Goal: Navigation & Orientation: Find specific page/section

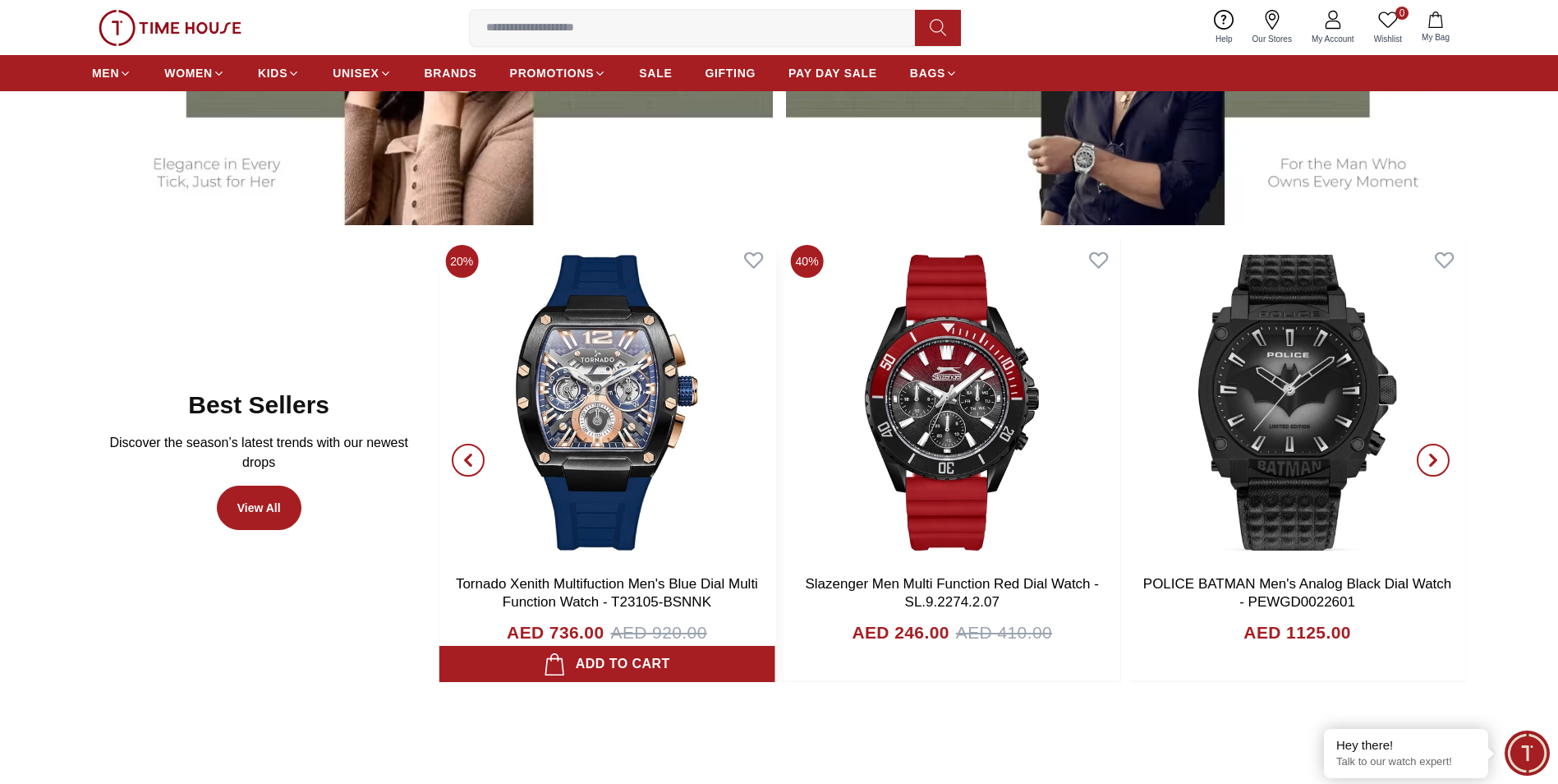
scroll to position [986, 0]
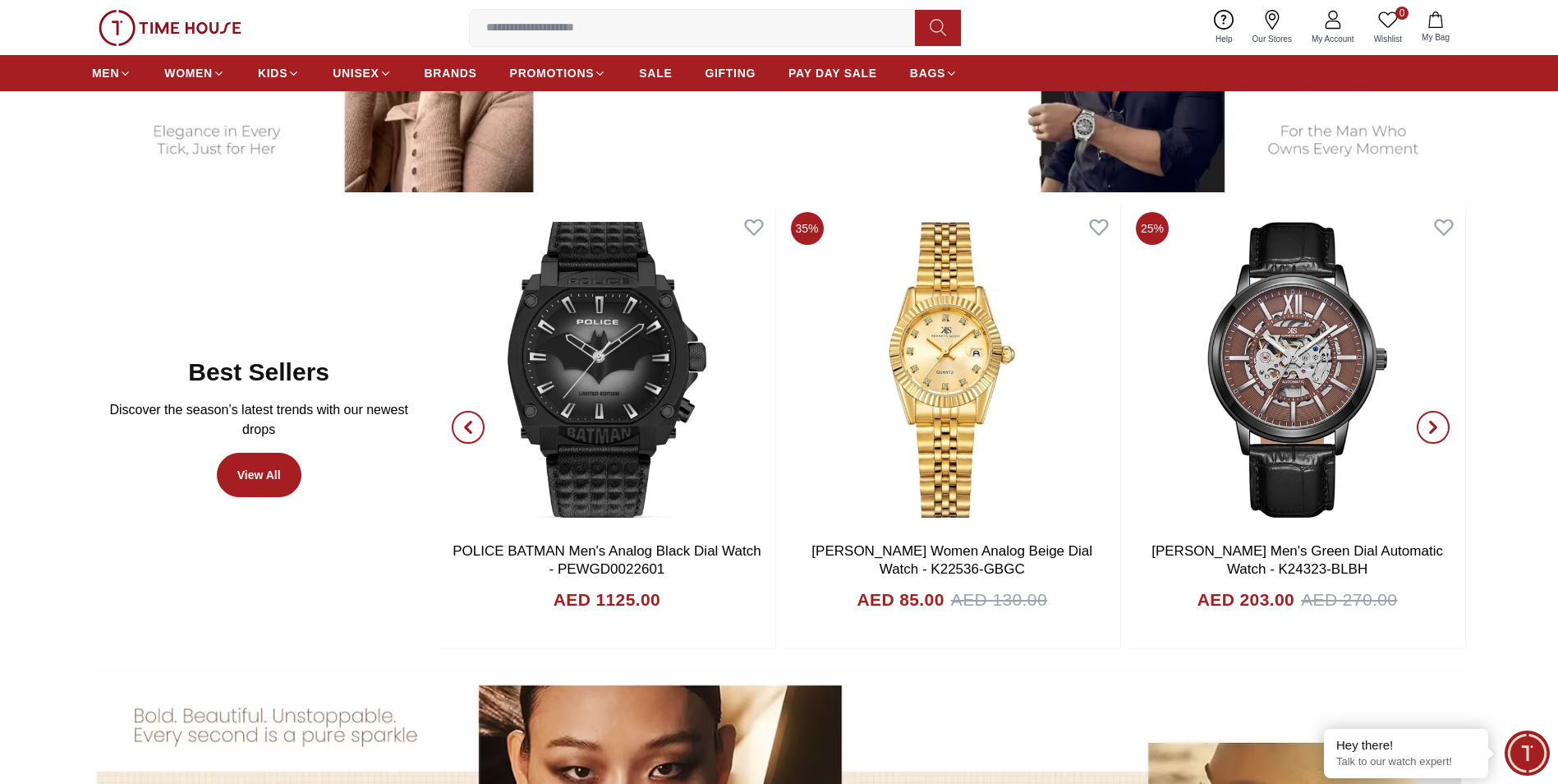
click at [1436, 439] on span "button" at bounding box center [1434, 427] width 33 height 33
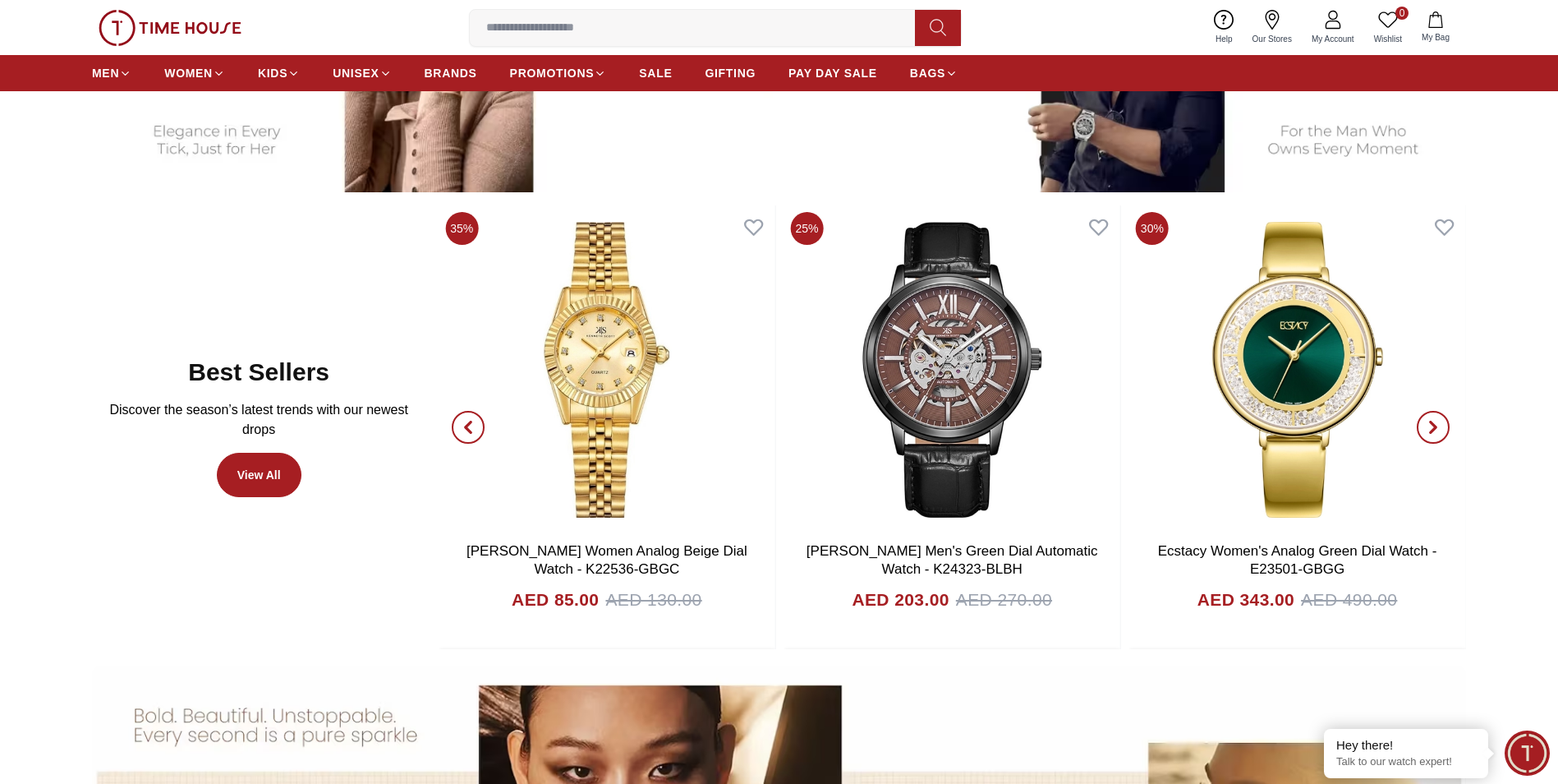
click at [1436, 431] on icon "button" at bounding box center [1434, 427] width 13 height 13
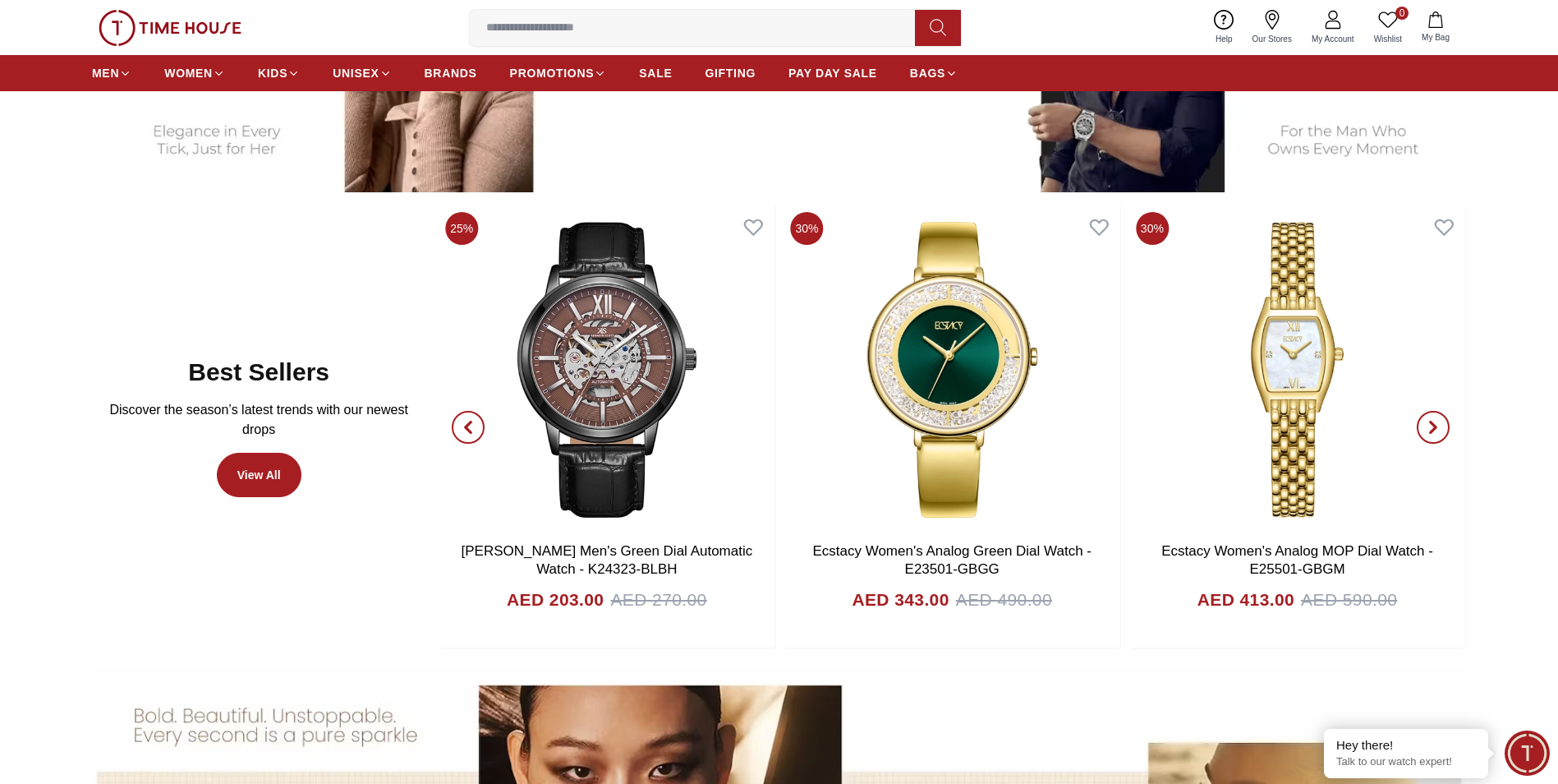
click at [1436, 431] on icon "button" at bounding box center [1434, 427] width 13 height 13
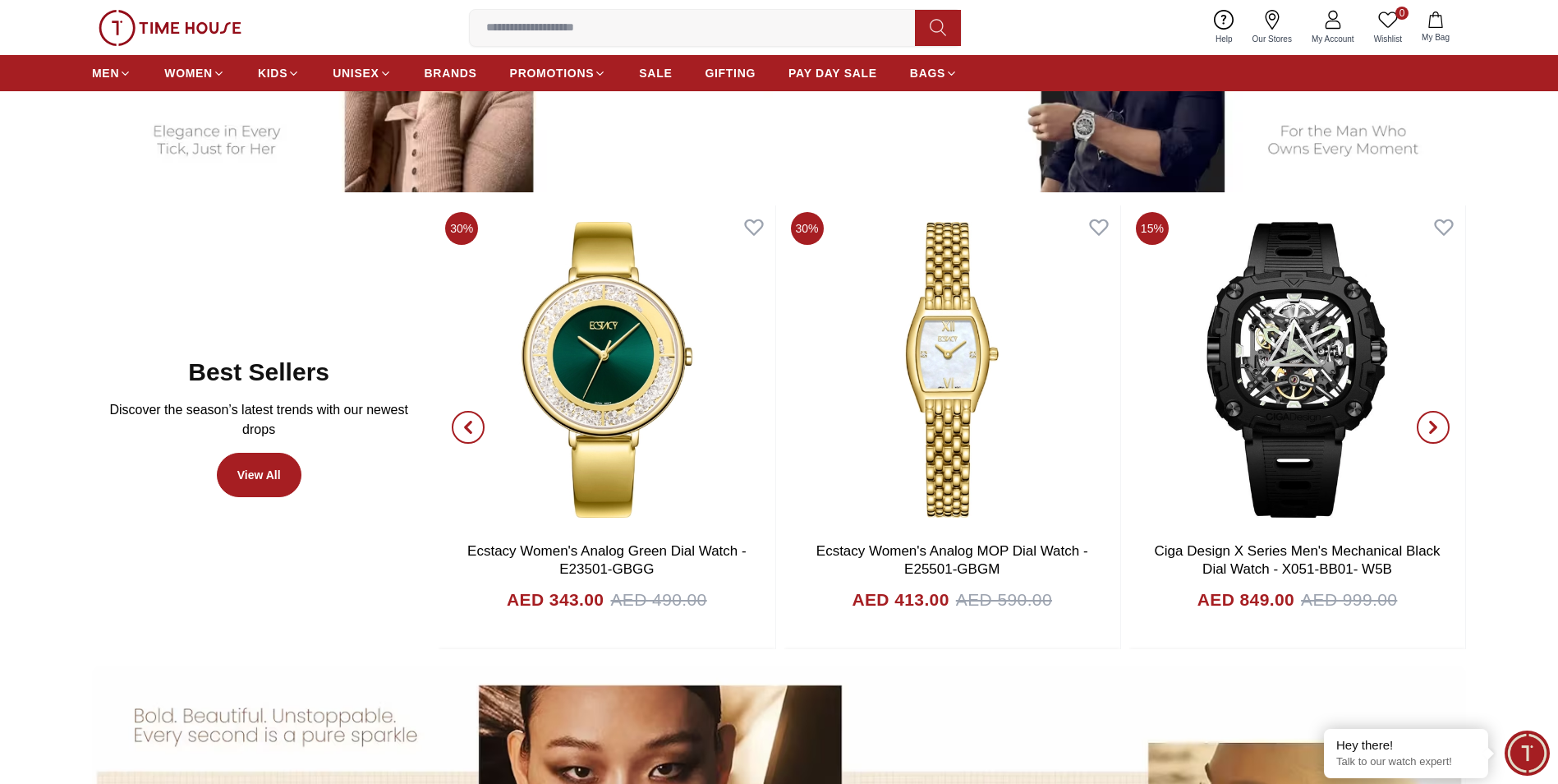
click at [1436, 431] on icon "button" at bounding box center [1434, 427] width 13 height 13
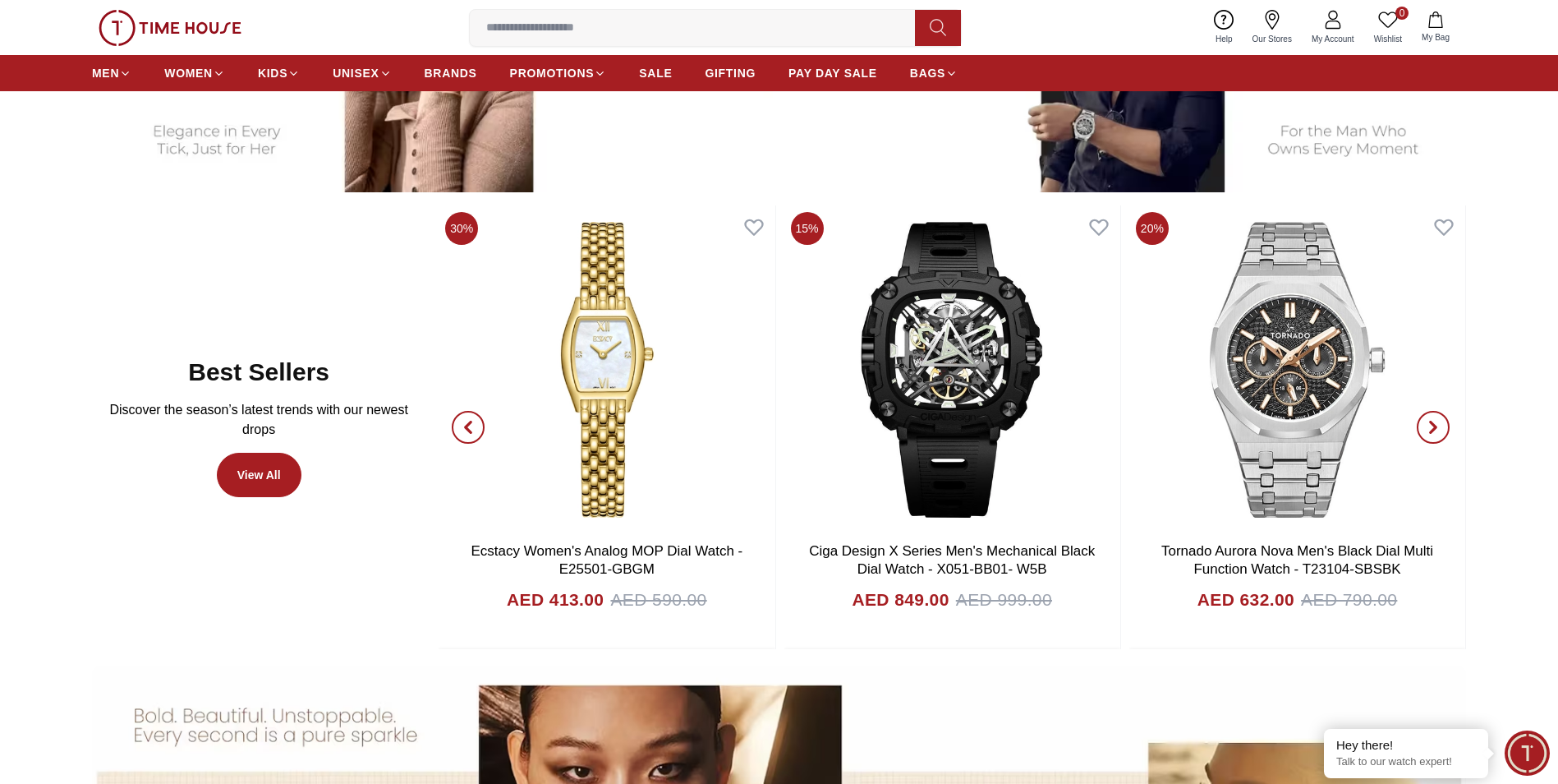
click at [1436, 431] on icon "button" at bounding box center [1434, 427] width 13 height 13
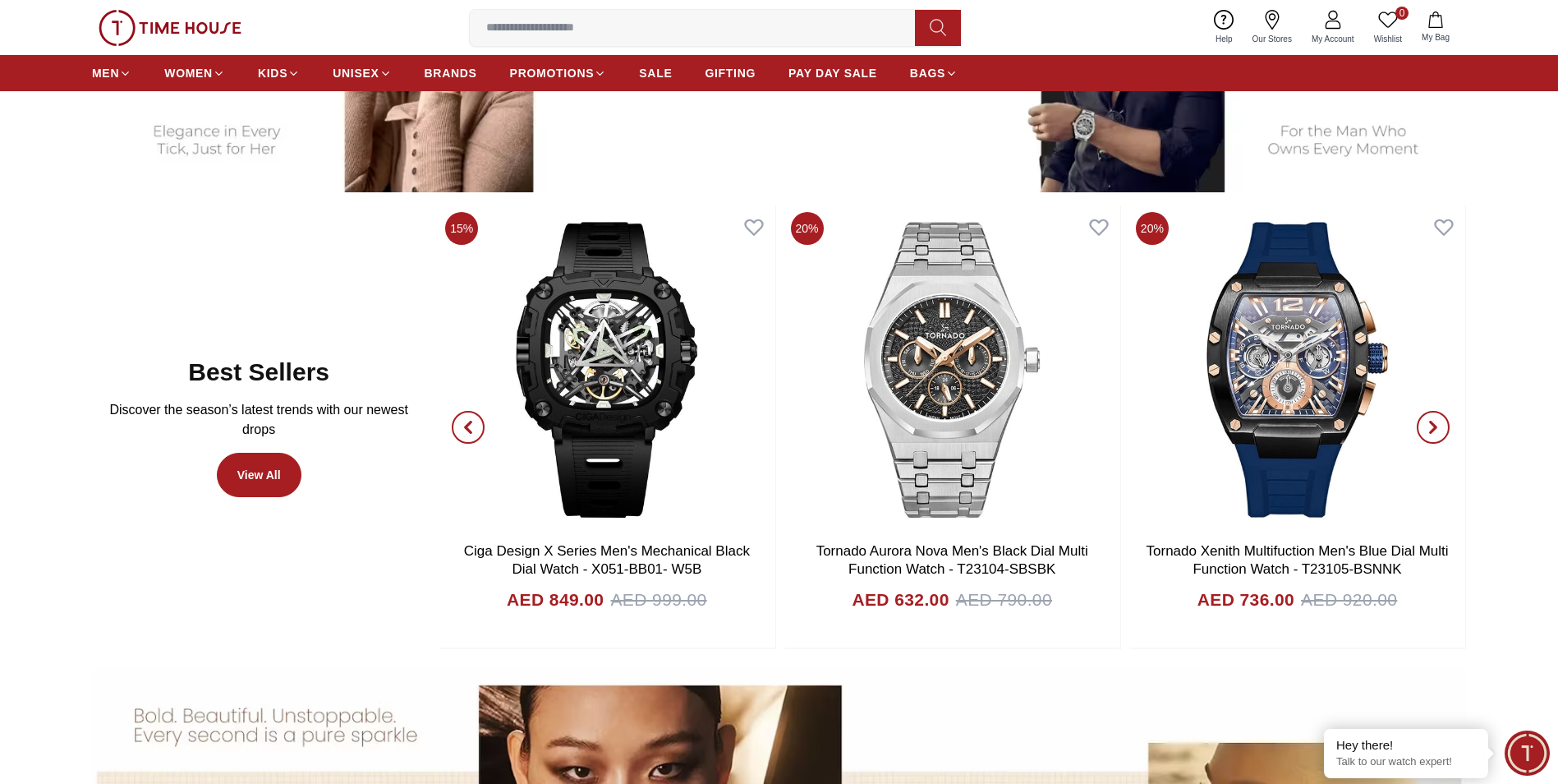
click at [1436, 431] on icon "button" at bounding box center [1434, 427] width 13 height 13
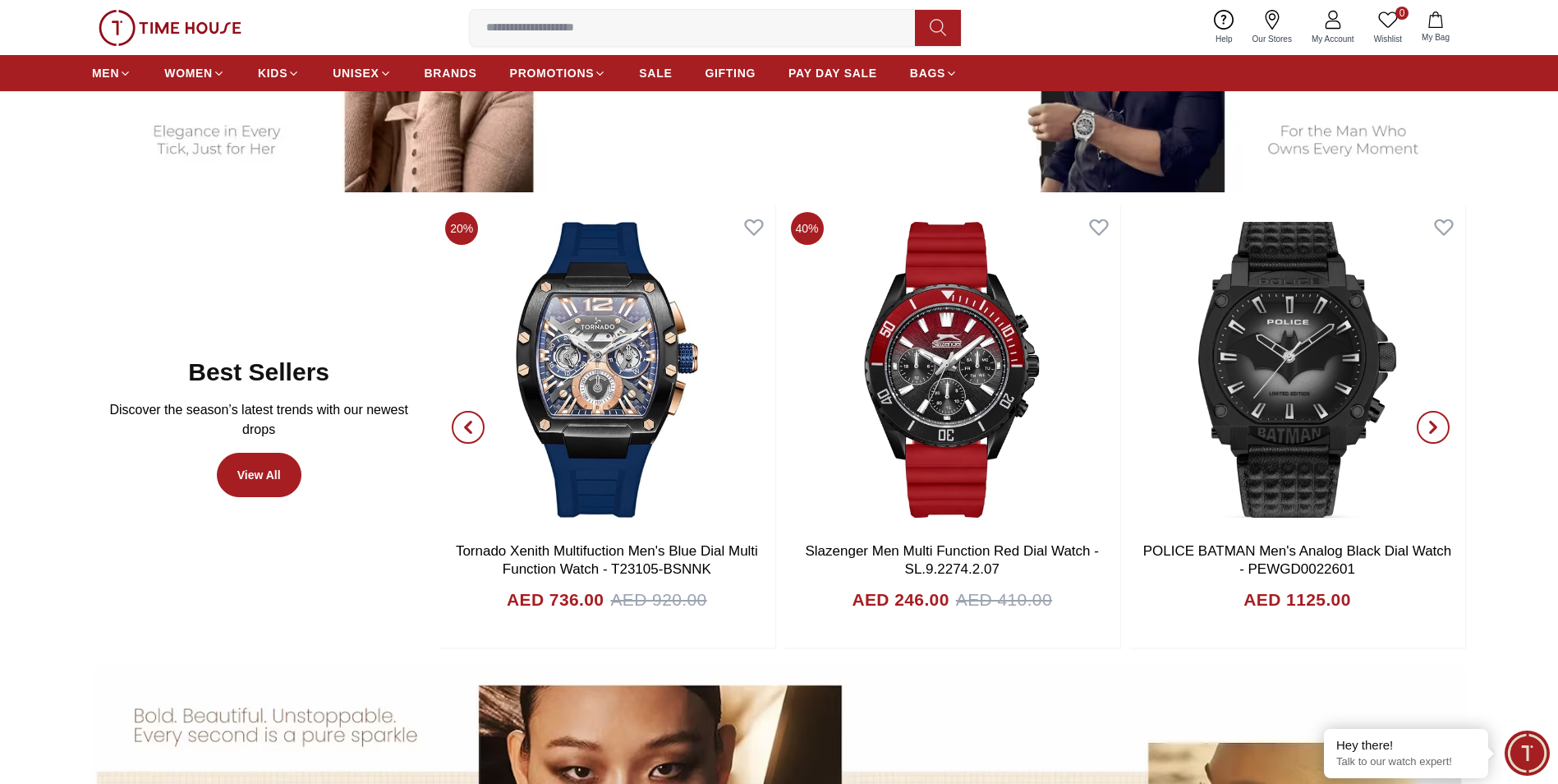
click at [1428, 430] on icon "button" at bounding box center [1434, 427] width 13 height 13
click at [1438, 430] on icon "button" at bounding box center [1434, 427] width 13 height 13
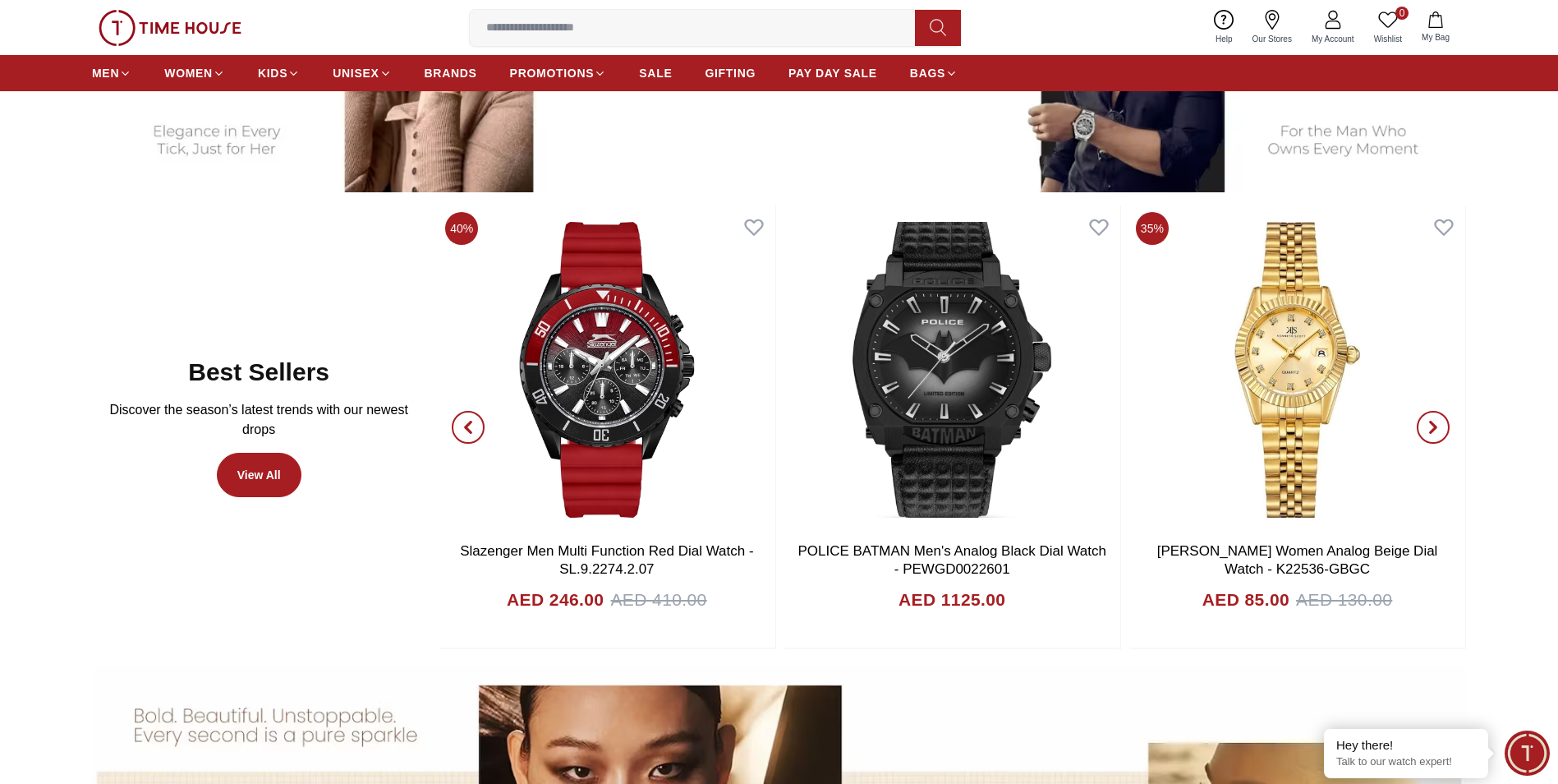
click at [1439, 428] on icon "button" at bounding box center [1434, 427] width 13 height 13
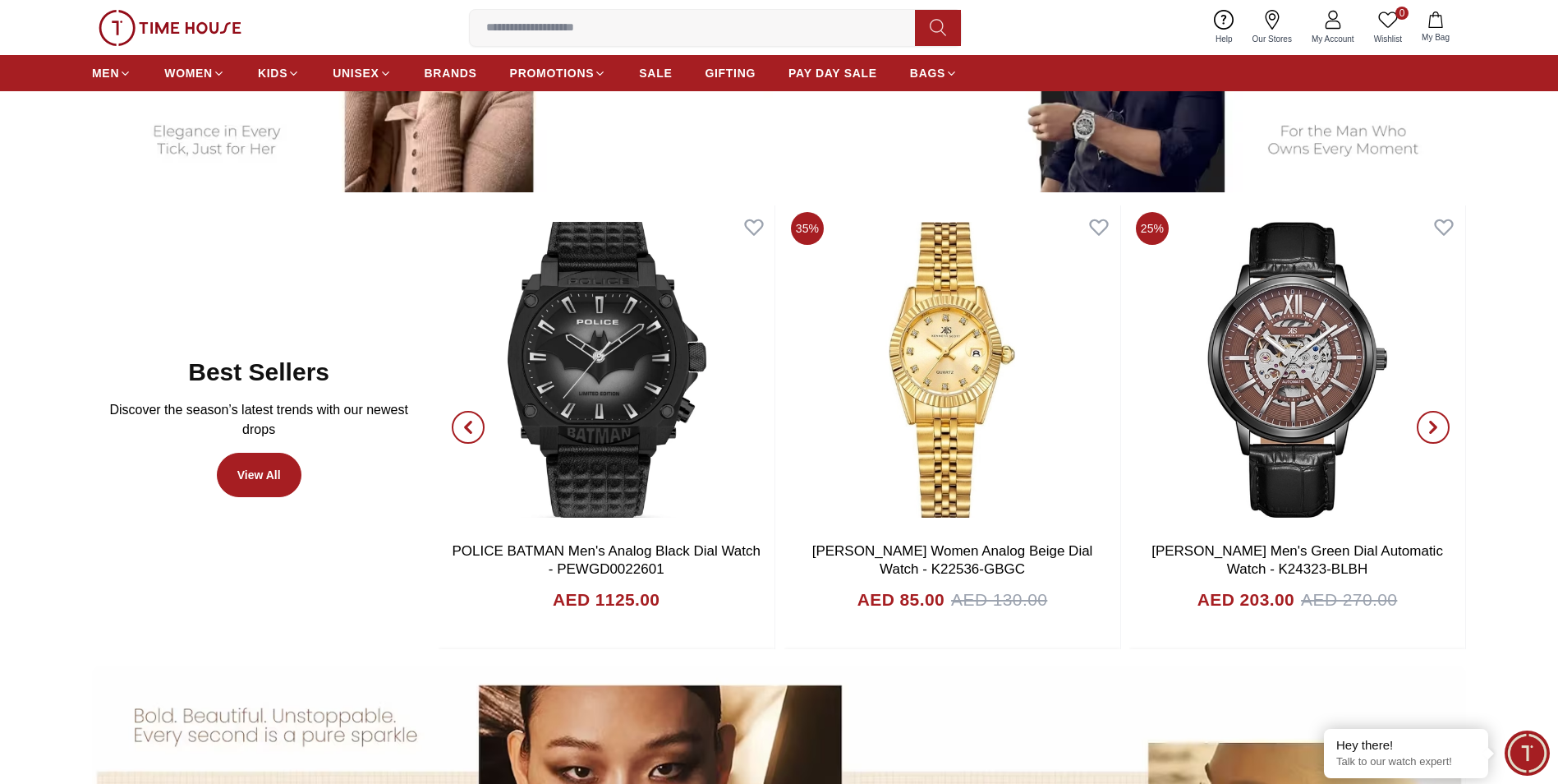
click at [1439, 428] on icon "button" at bounding box center [1434, 427] width 13 height 13
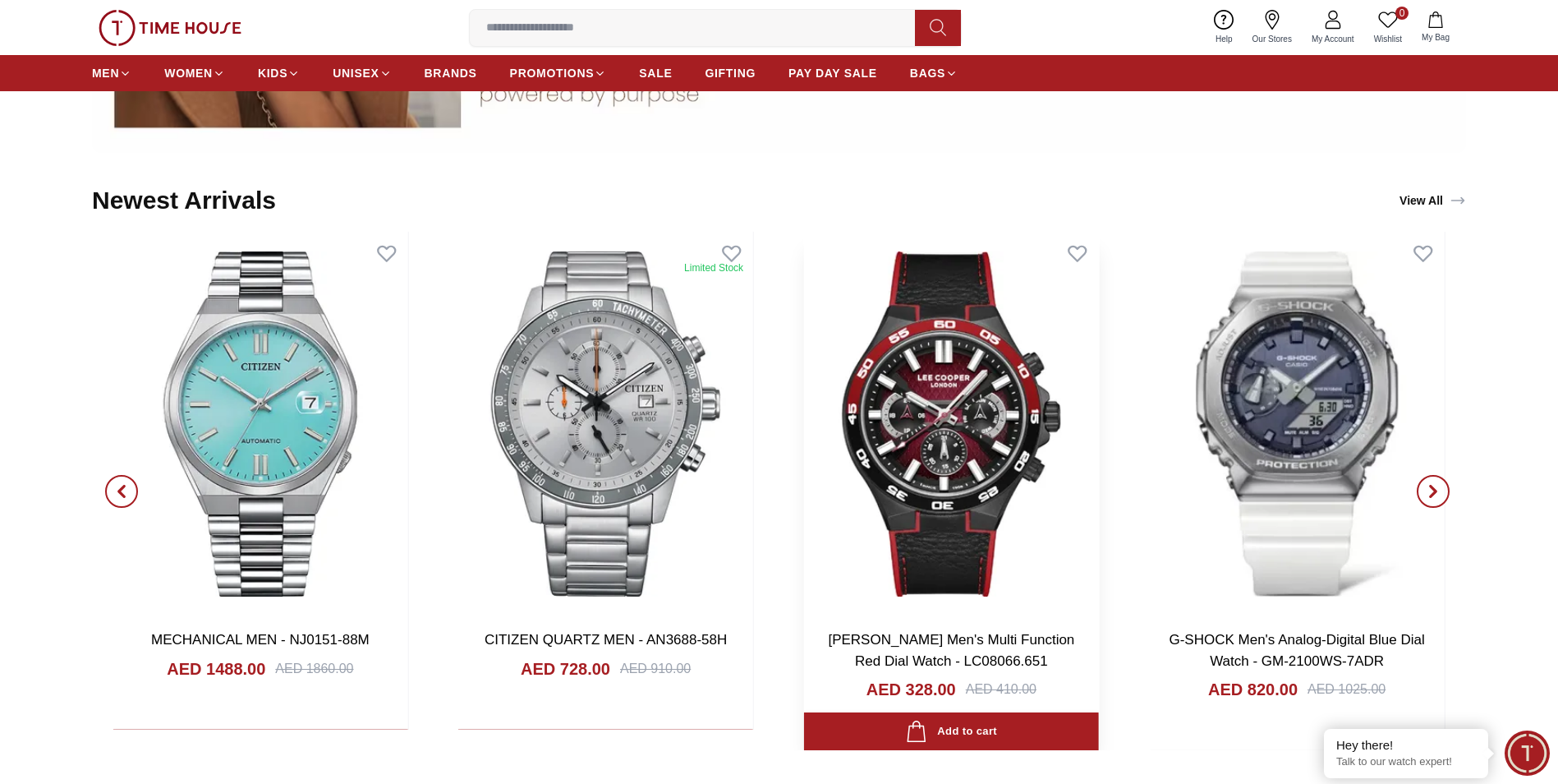
scroll to position [2053, 0]
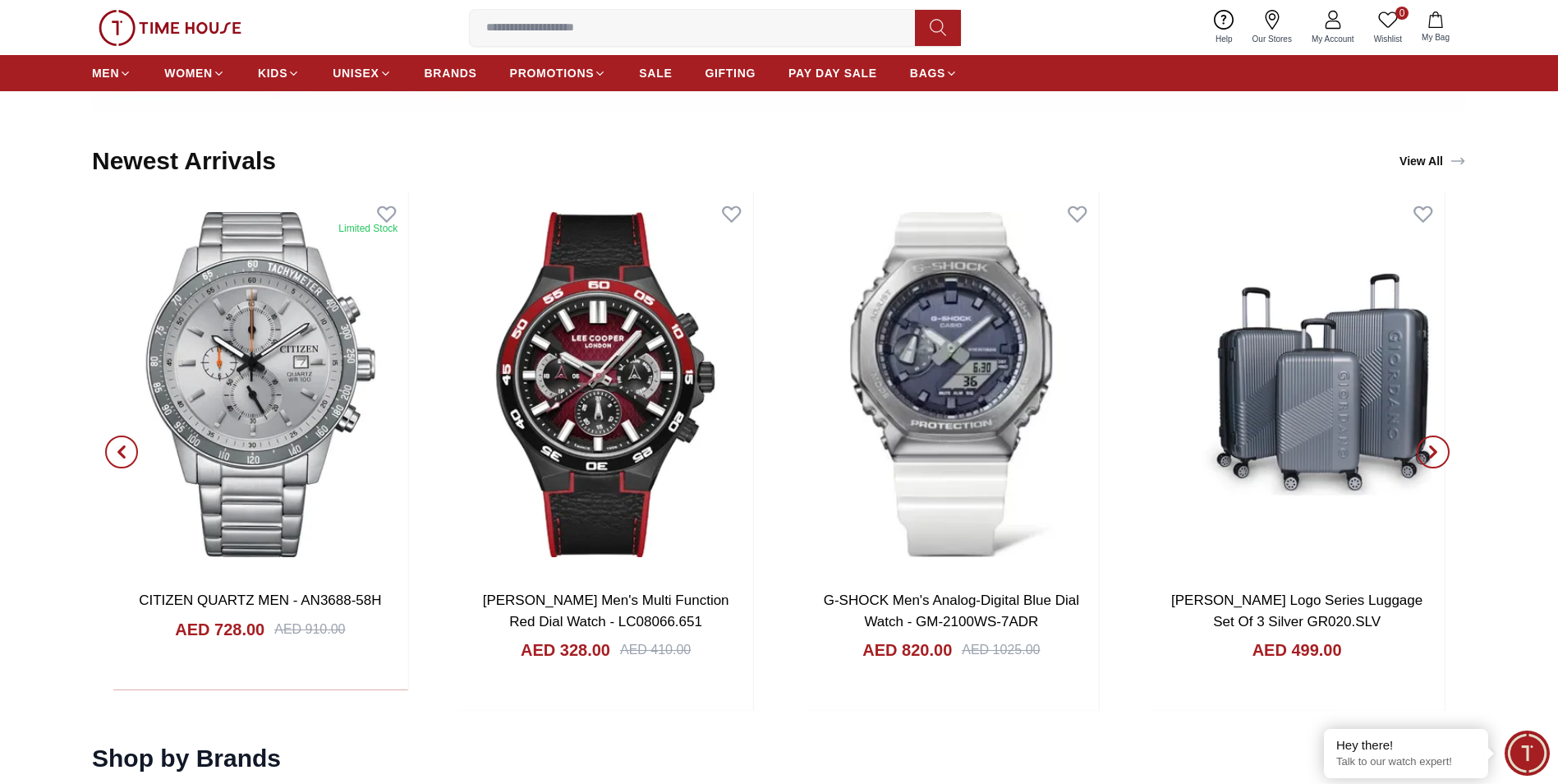
click at [120, 451] on icon "button" at bounding box center [121, 450] width 5 height 10
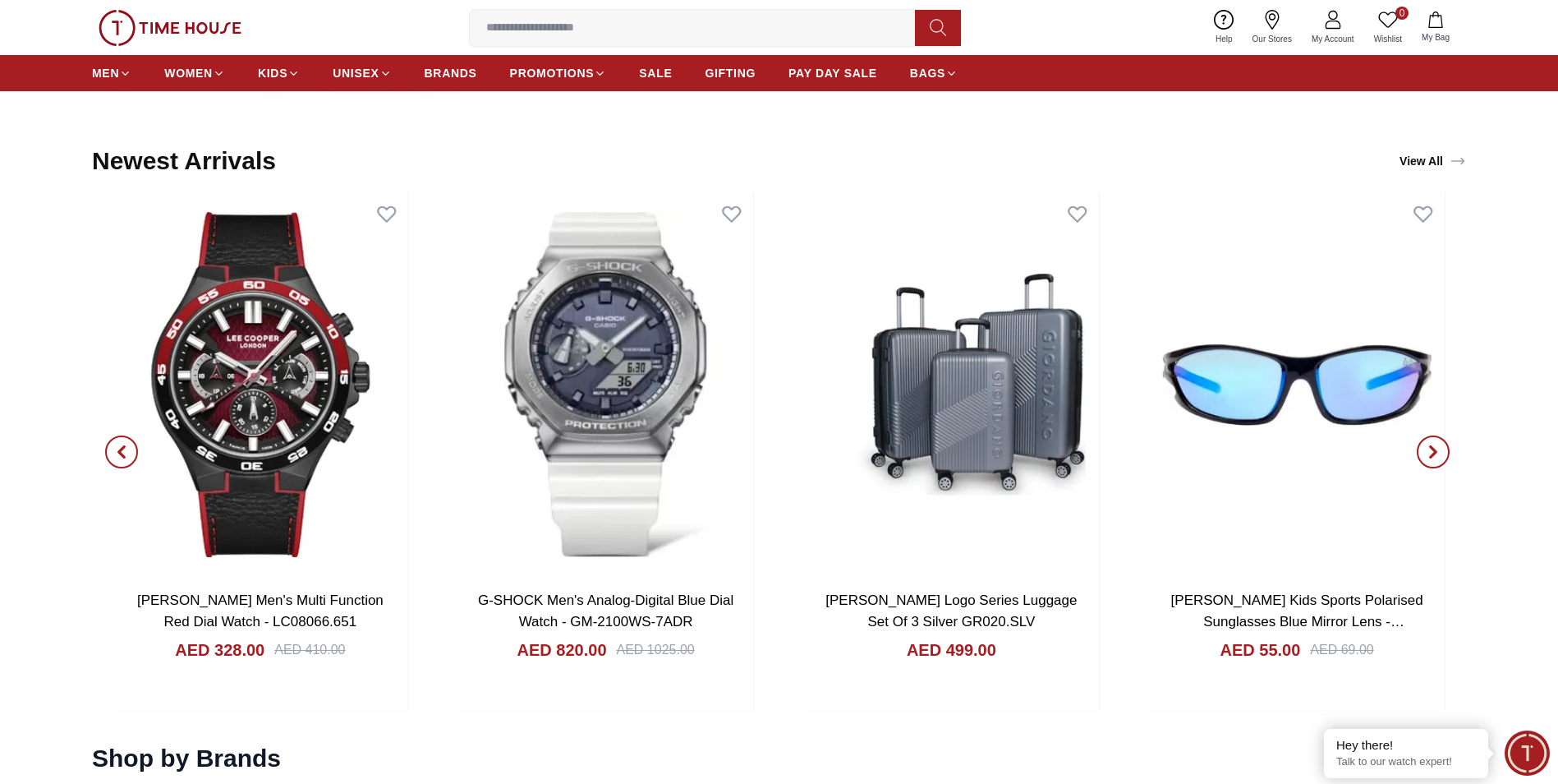
click at [1435, 449] on icon "button" at bounding box center [1433, 450] width 5 height 10
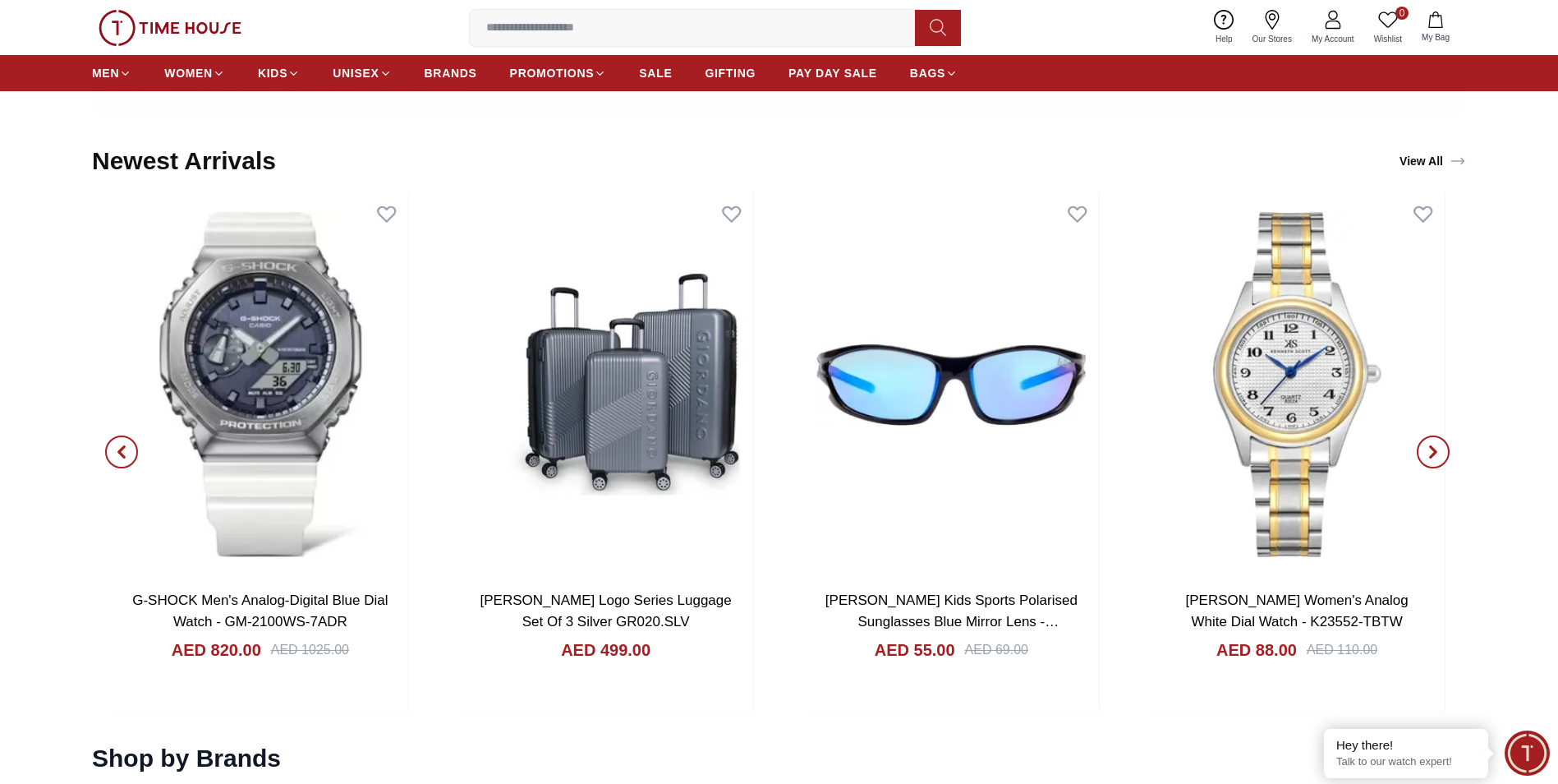
click at [1435, 450] on icon "button" at bounding box center [1433, 450] width 5 height 10
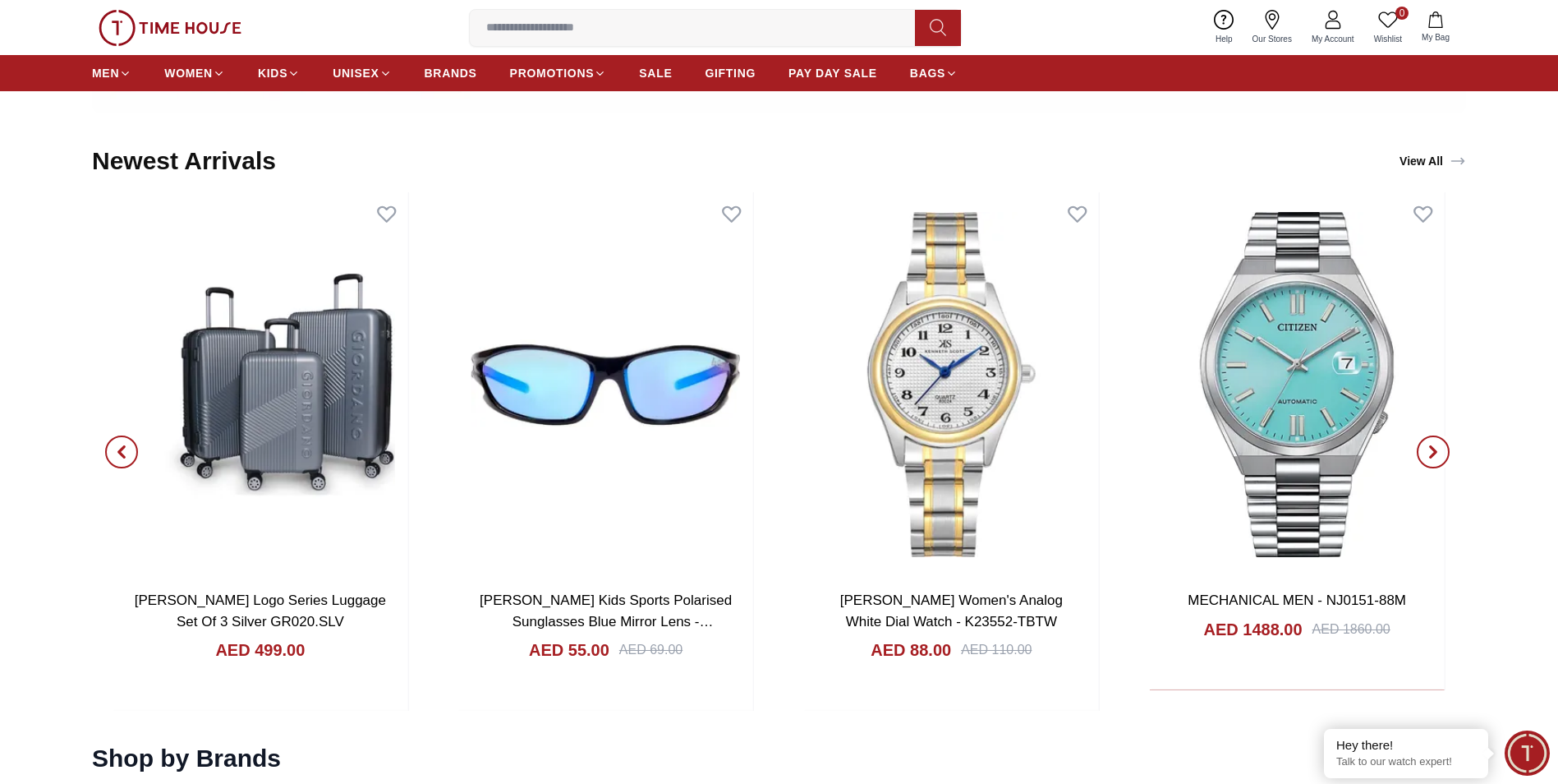
click at [1435, 450] on icon "button" at bounding box center [1433, 450] width 5 height 10
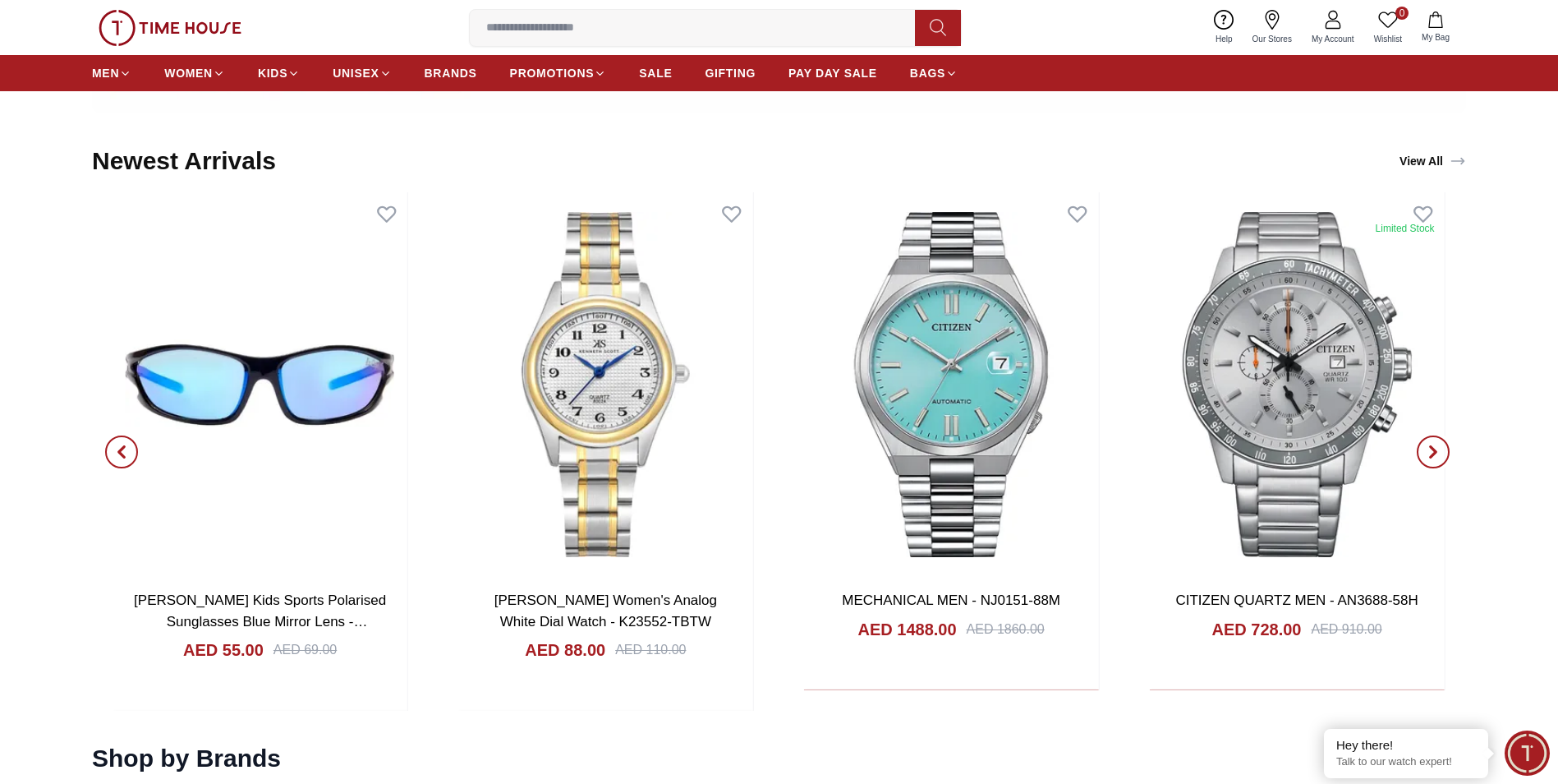
click at [1434, 451] on icon "button" at bounding box center [1434, 451] width 13 height 13
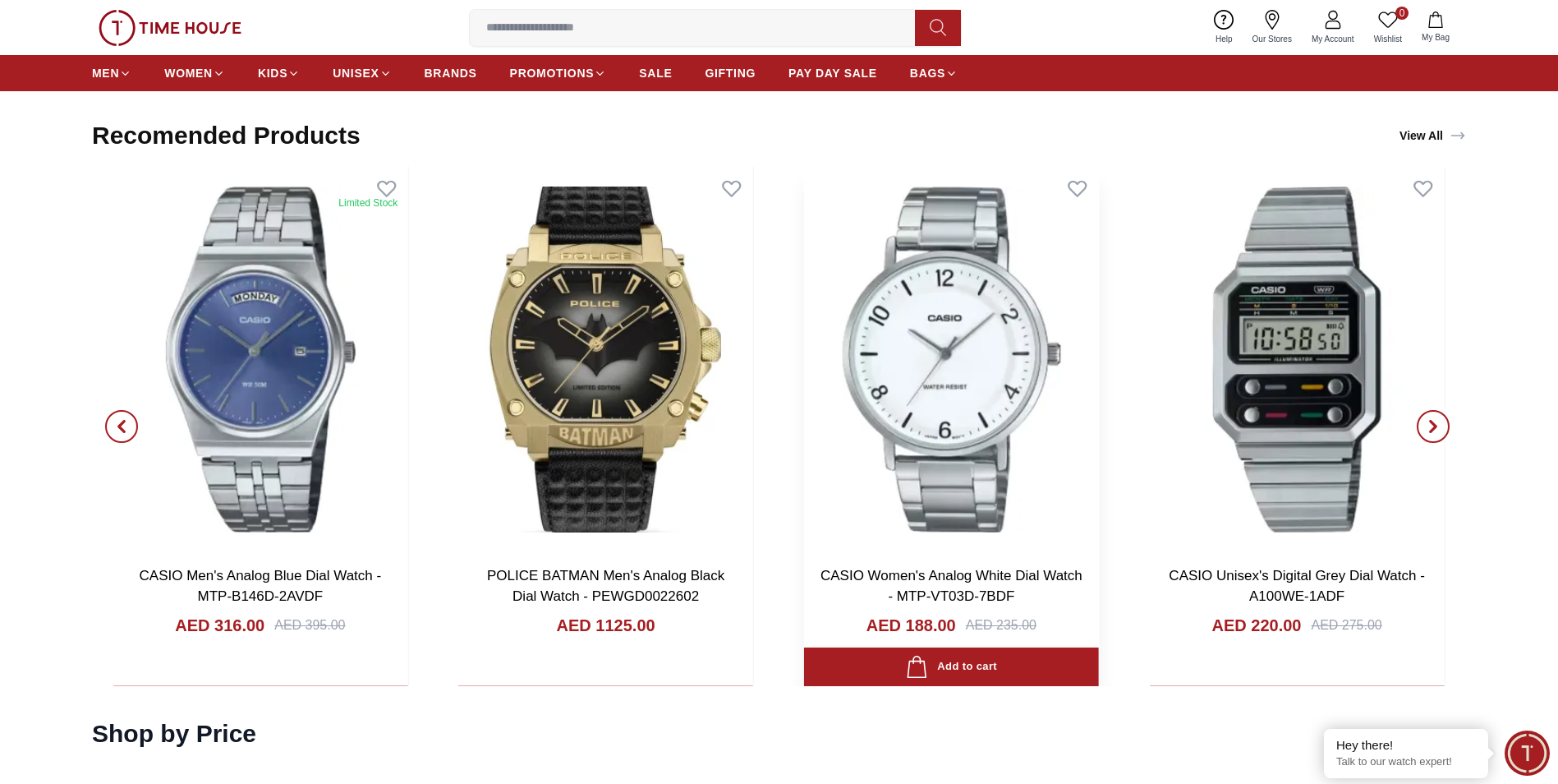
scroll to position [3203, 0]
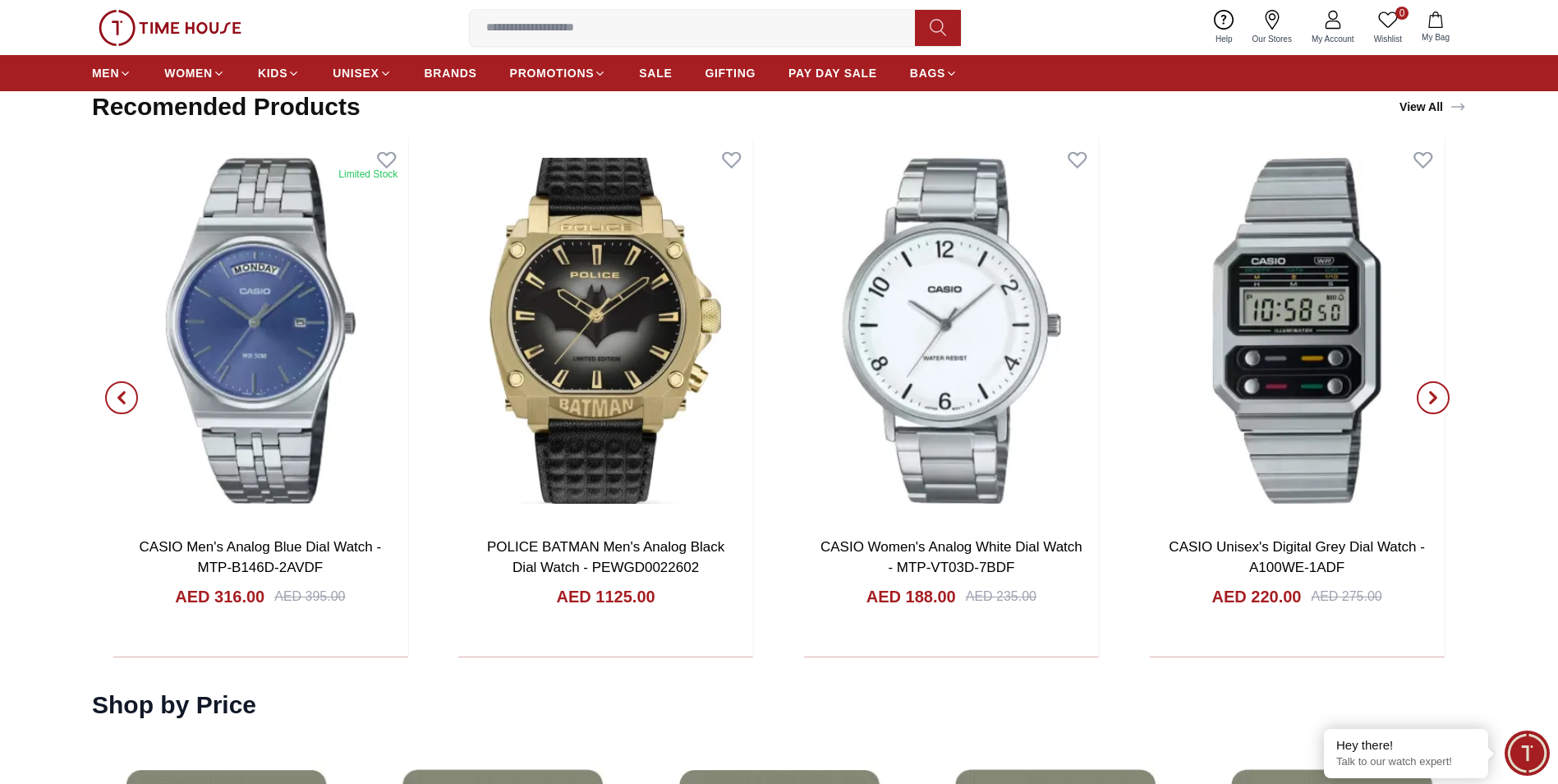
click at [1425, 392] on span "button" at bounding box center [1434, 397] width 33 height 33
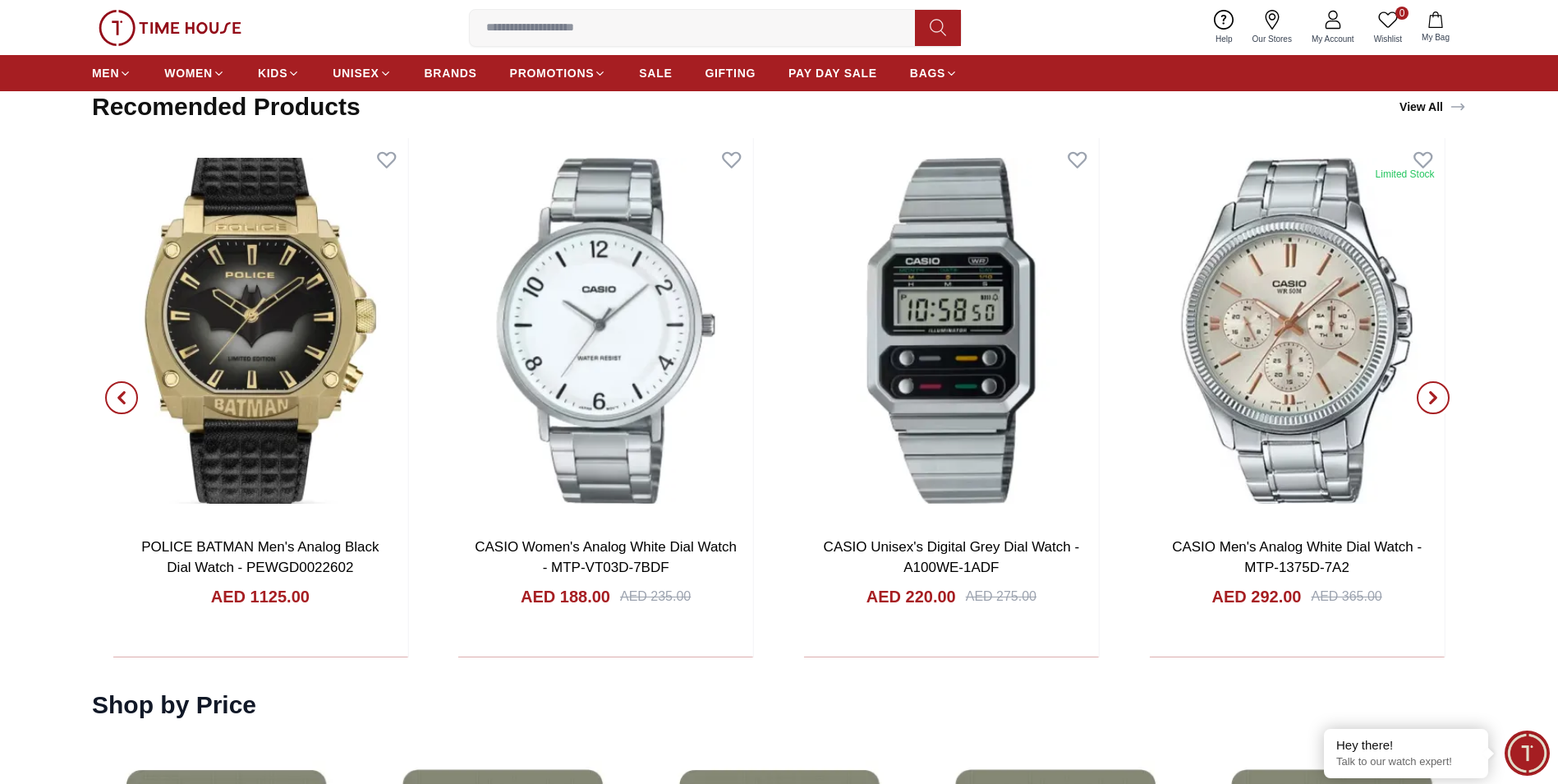
click at [1428, 392] on icon "button" at bounding box center [1434, 398] width 13 height 13
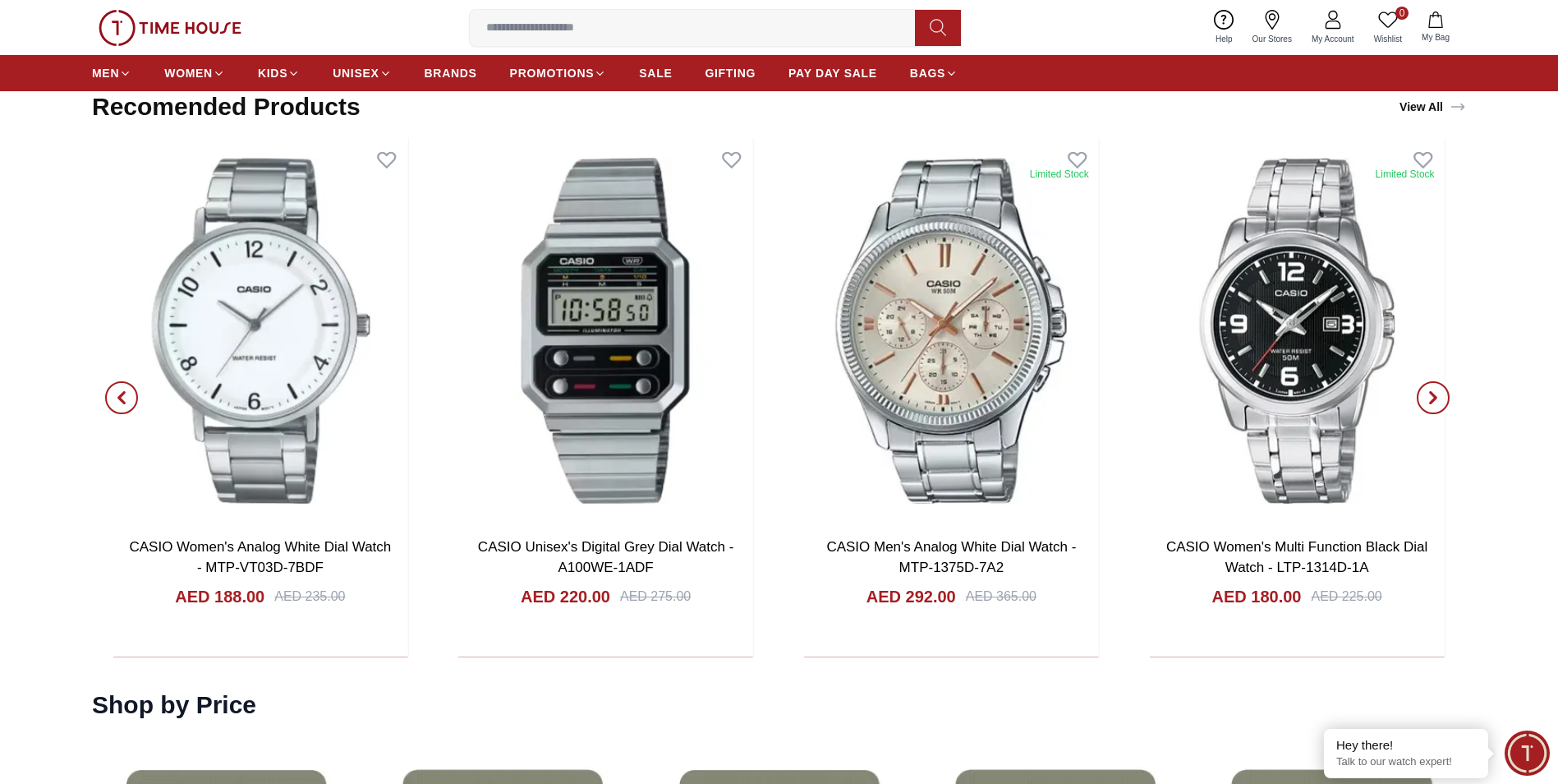
click at [1428, 393] on icon "button" at bounding box center [1434, 398] width 13 height 13
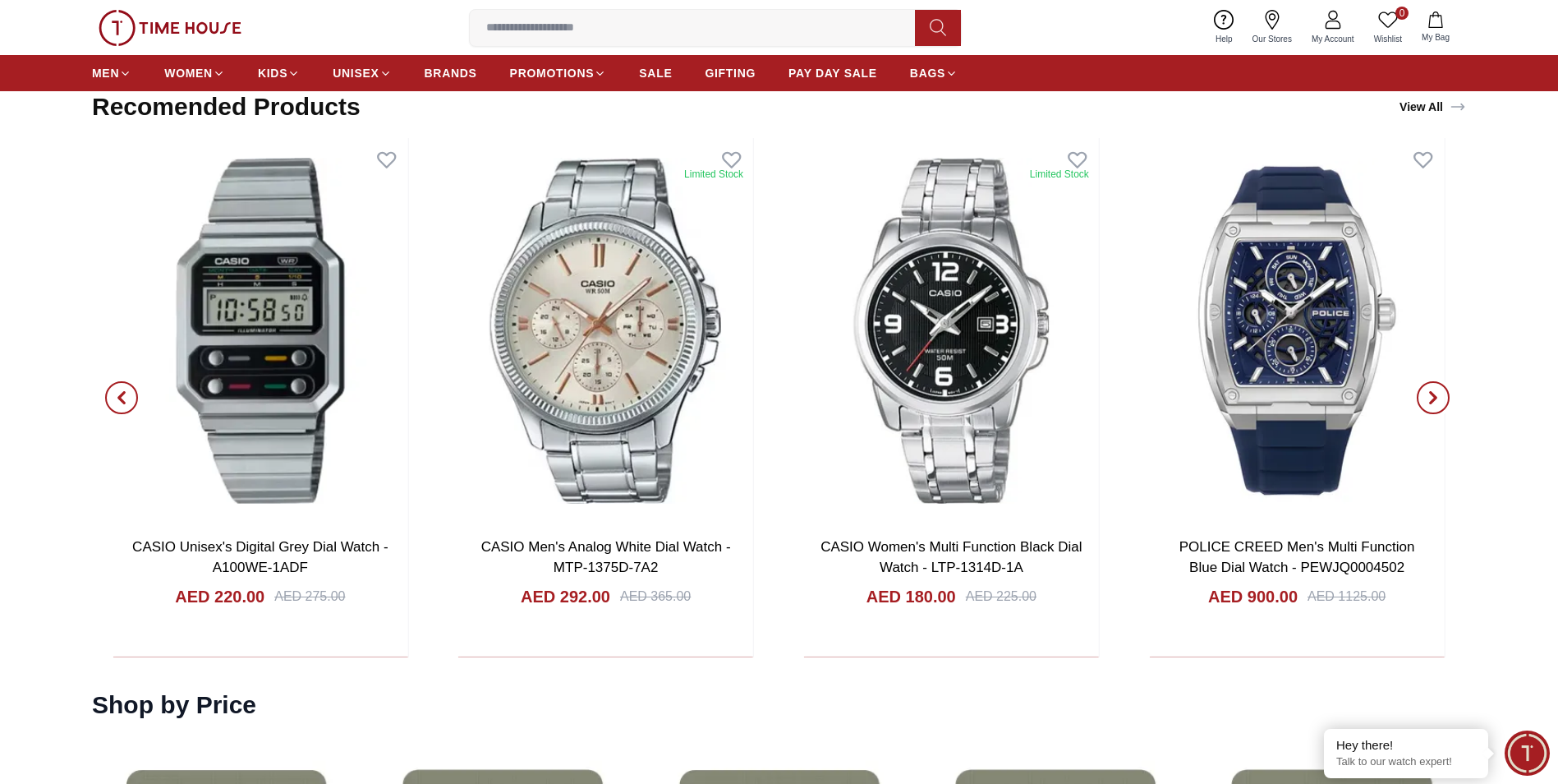
click at [1428, 391] on icon "button" at bounding box center [1434, 398] width 13 height 13
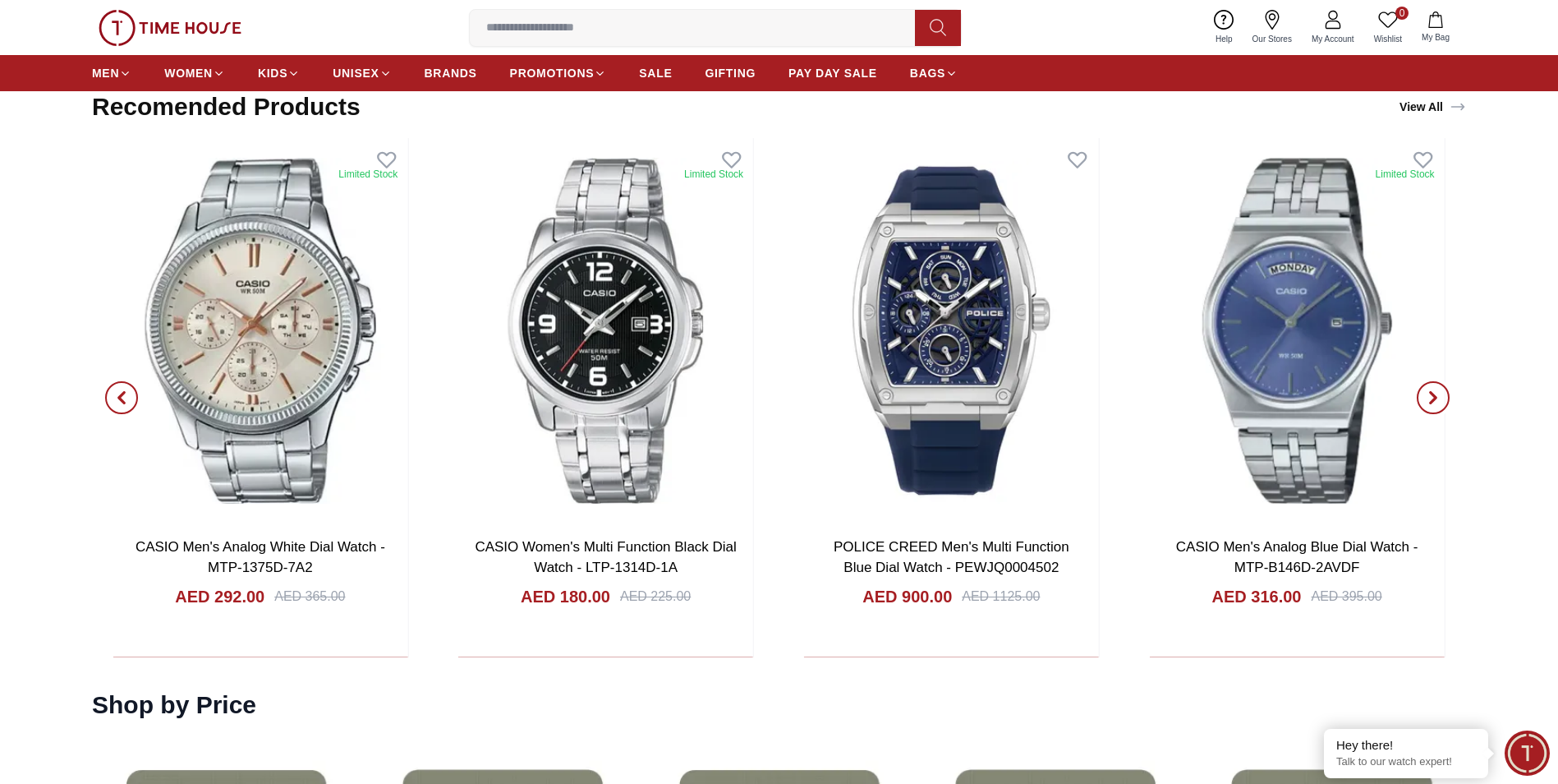
click at [1432, 401] on icon "button" at bounding box center [1433, 397] width 5 height 10
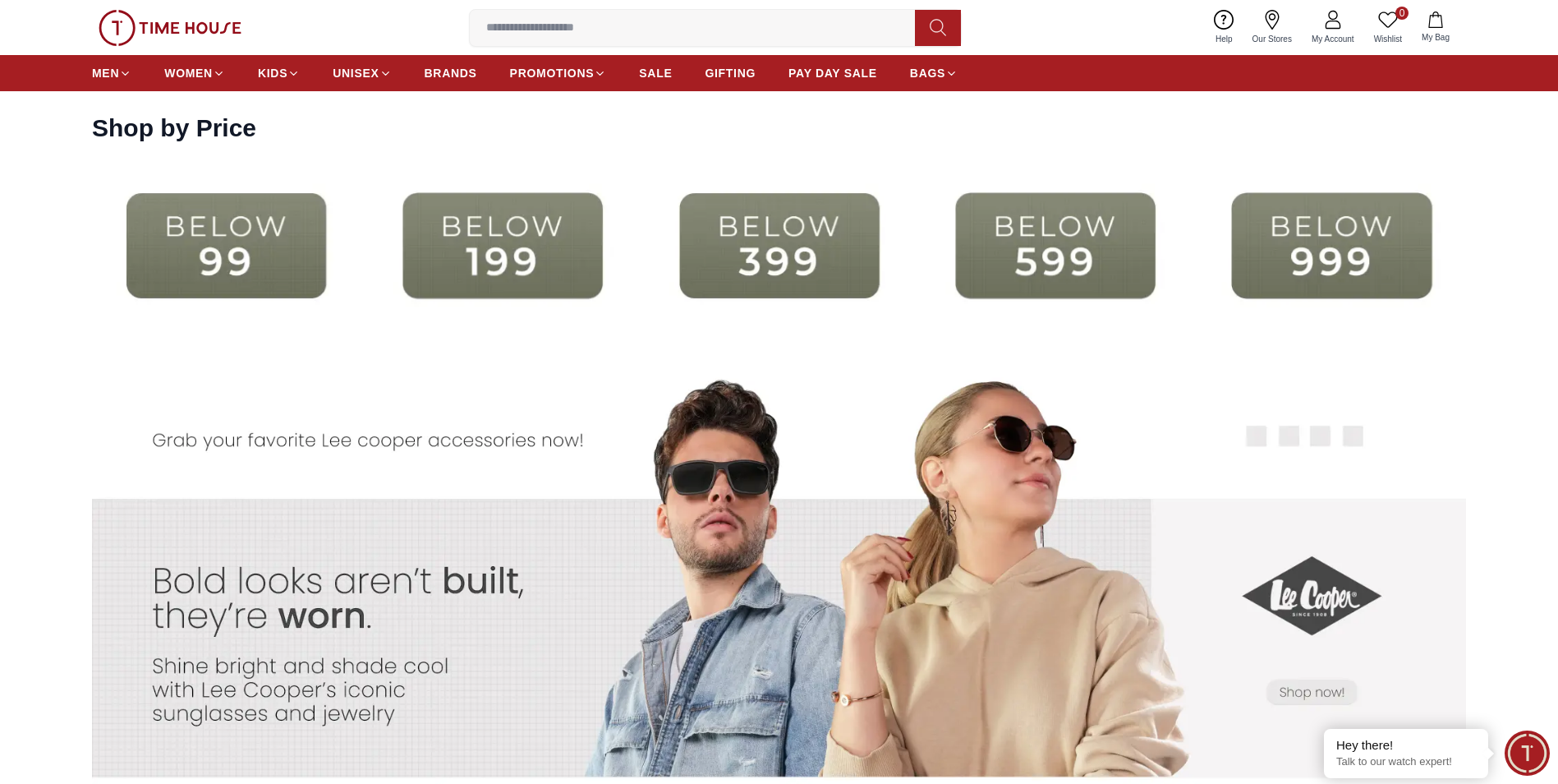
scroll to position [3778, 0]
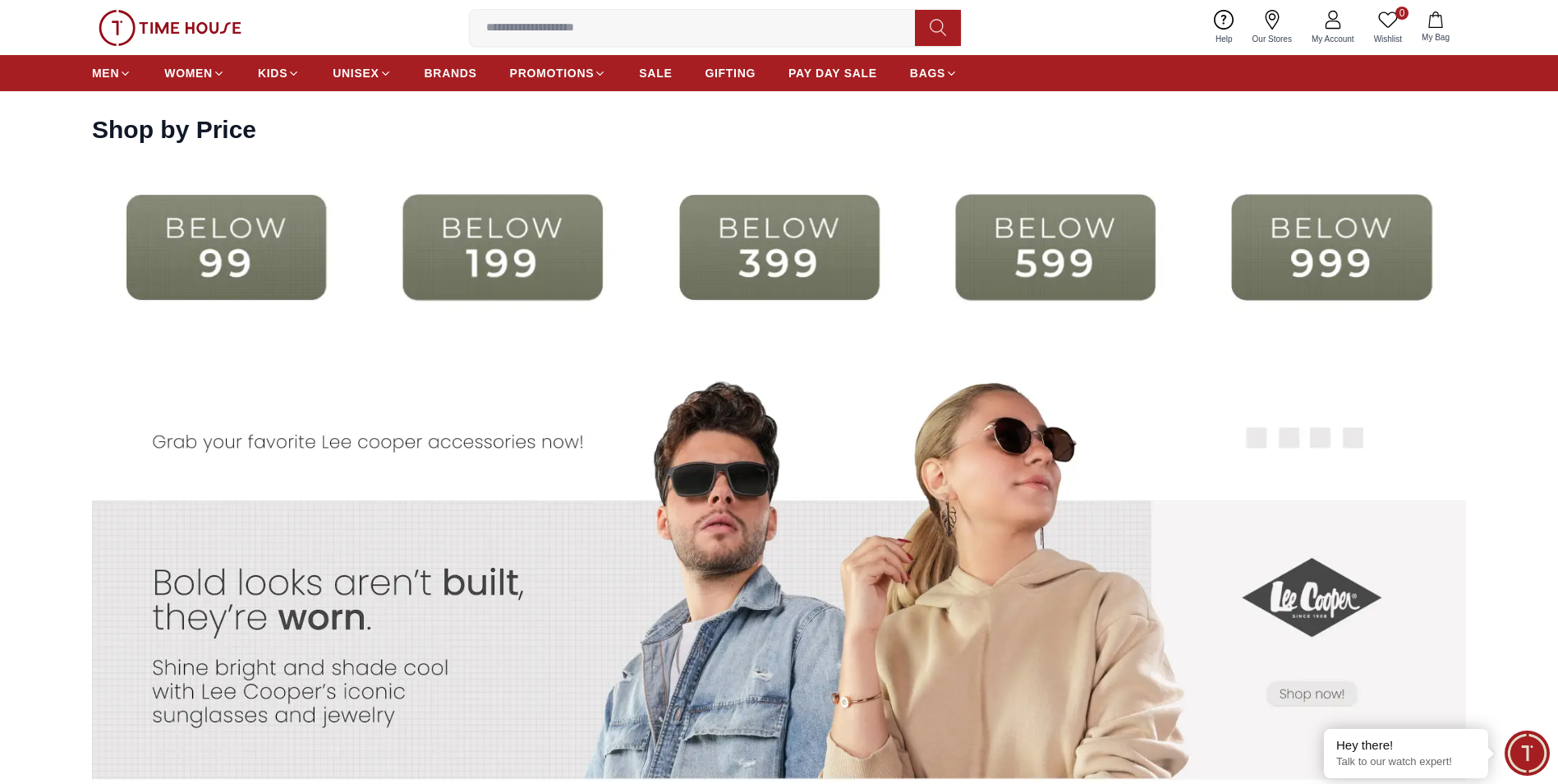
click at [227, 259] on img at bounding box center [226, 247] width 269 height 172
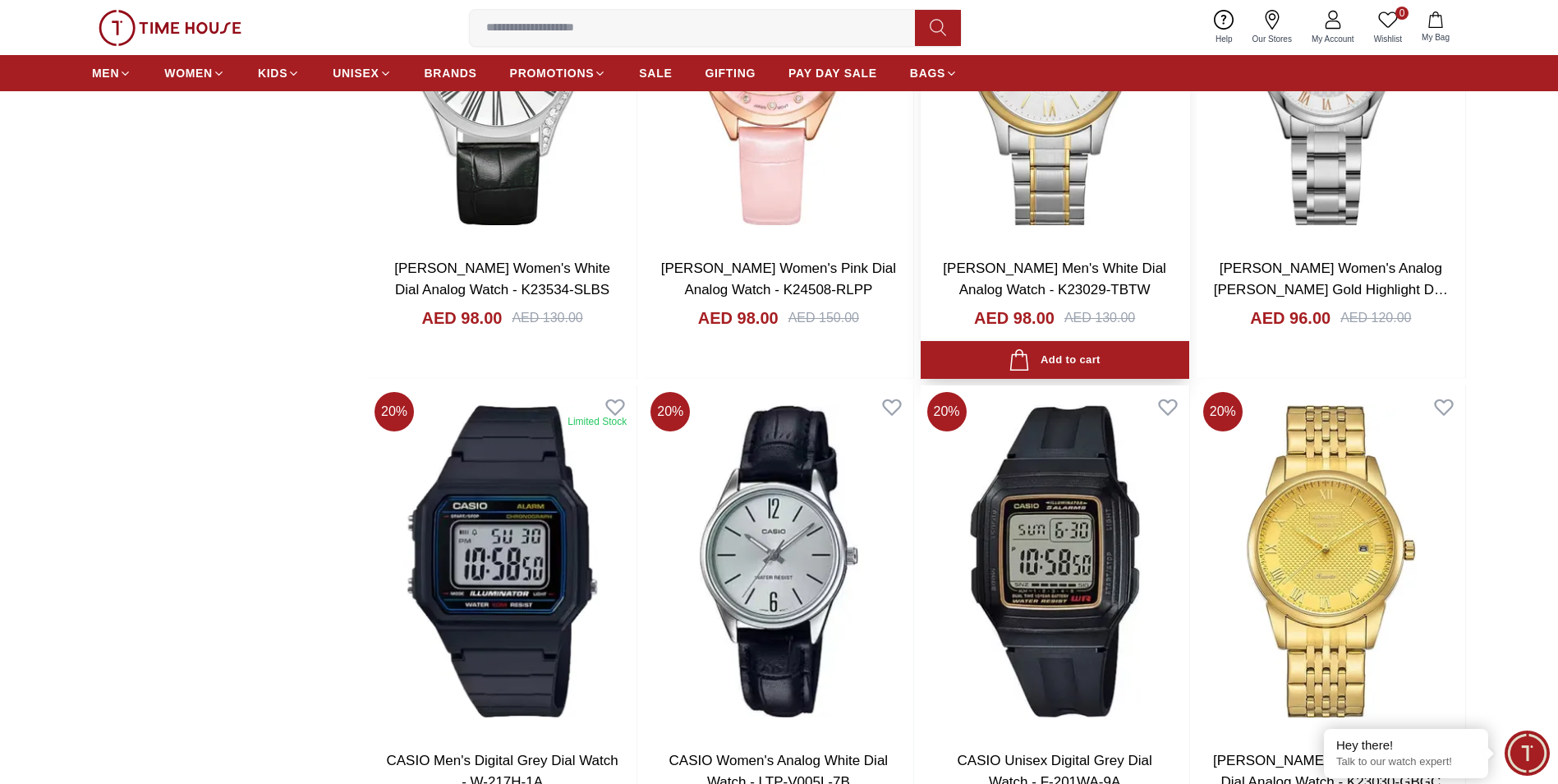
scroll to position [1889, 0]
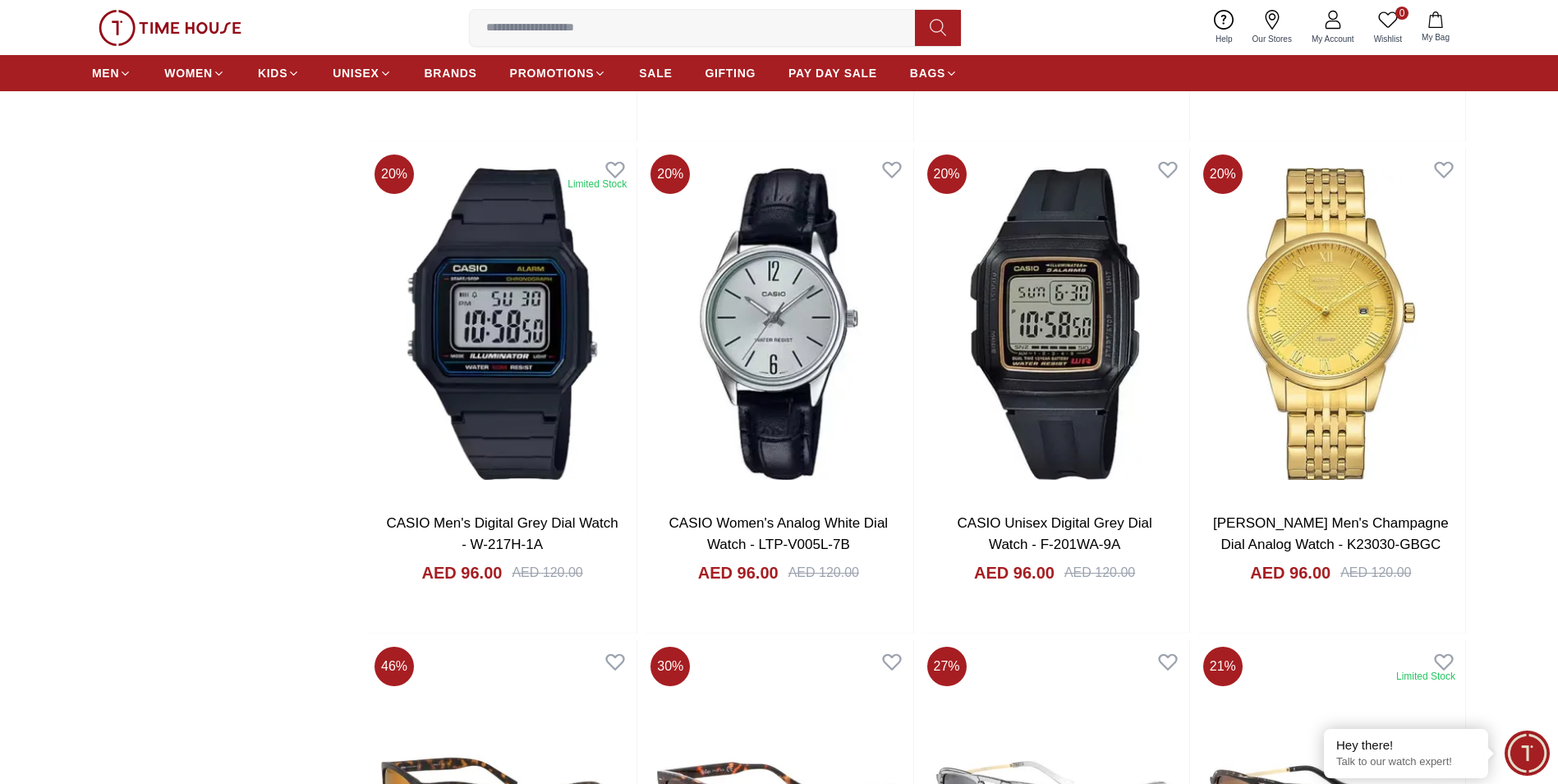
scroll to position [2053, 0]
